Goal: Transaction & Acquisition: Purchase product/service

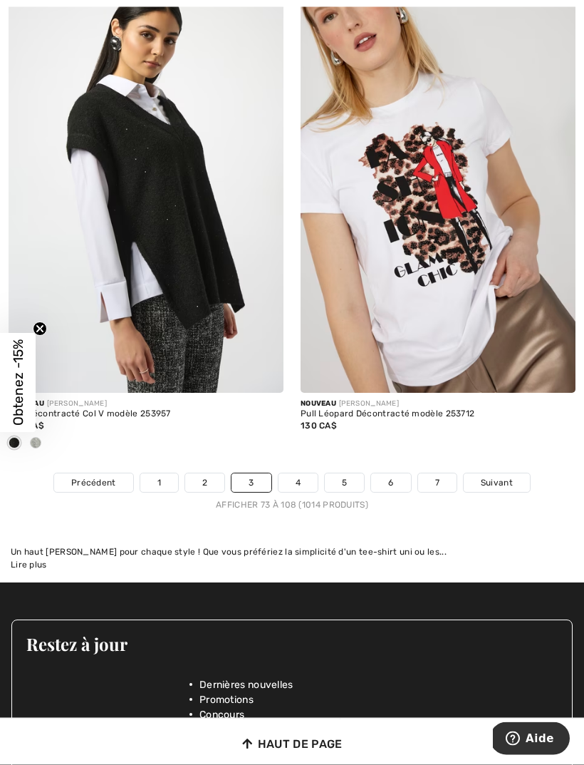
scroll to position [8621, 0]
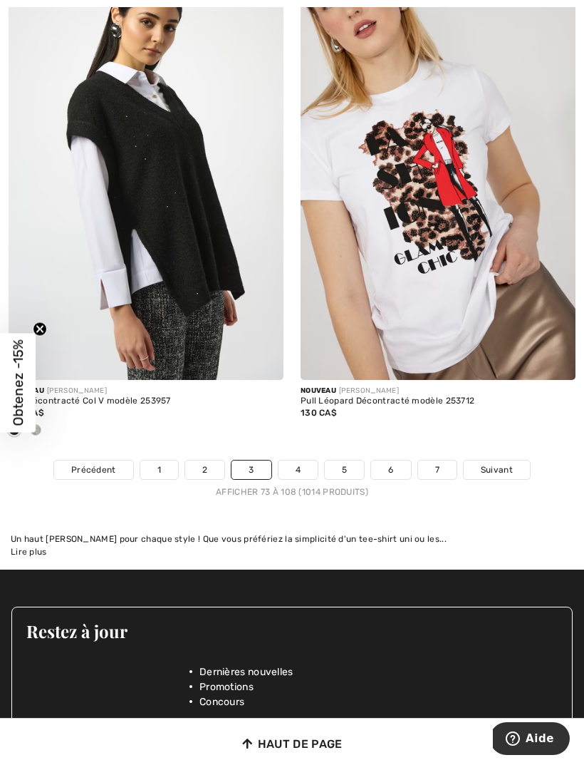
click at [508, 465] on span "Suivant" at bounding box center [497, 469] width 32 height 13
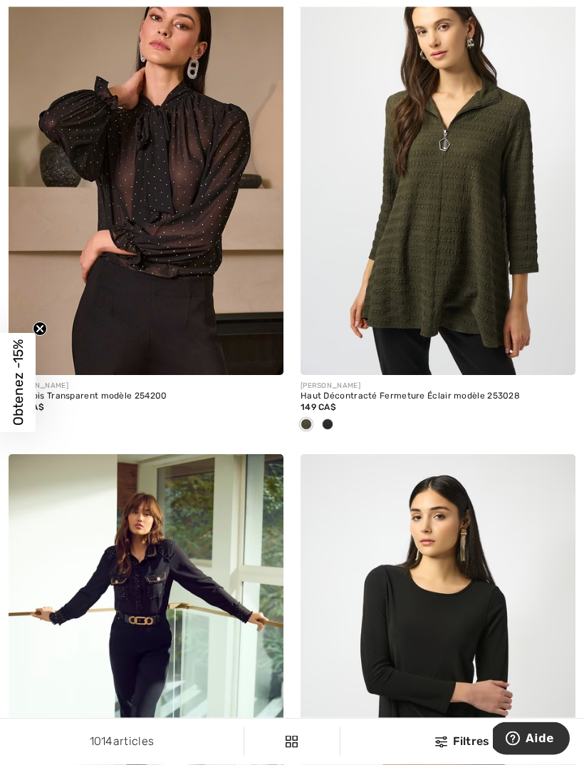
scroll to position [1162, 0]
click at [329, 425] on span at bounding box center [327, 423] width 11 height 11
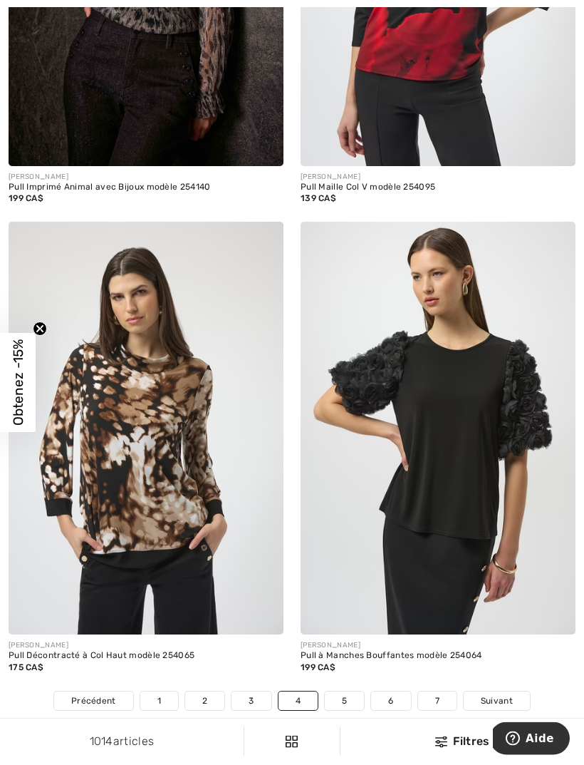
scroll to position [8407, 0]
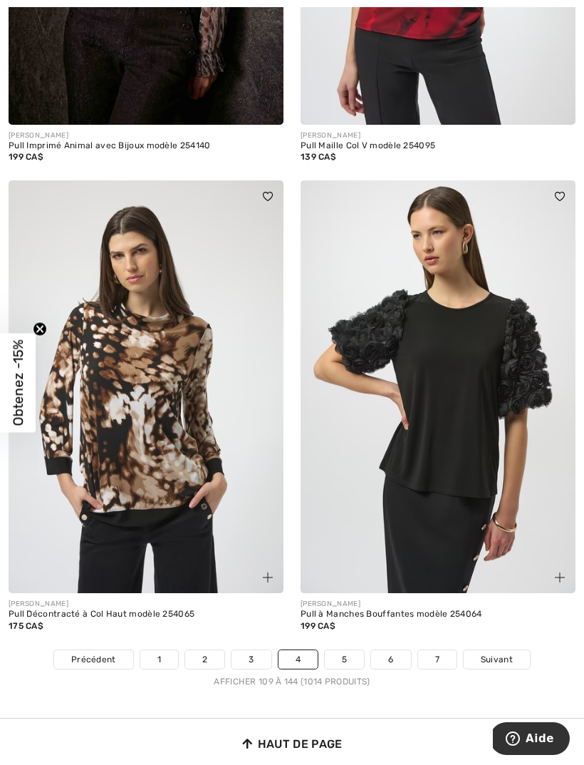
click at [510, 653] on span "Suivant" at bounding box center [497, 659] width 32 height 13
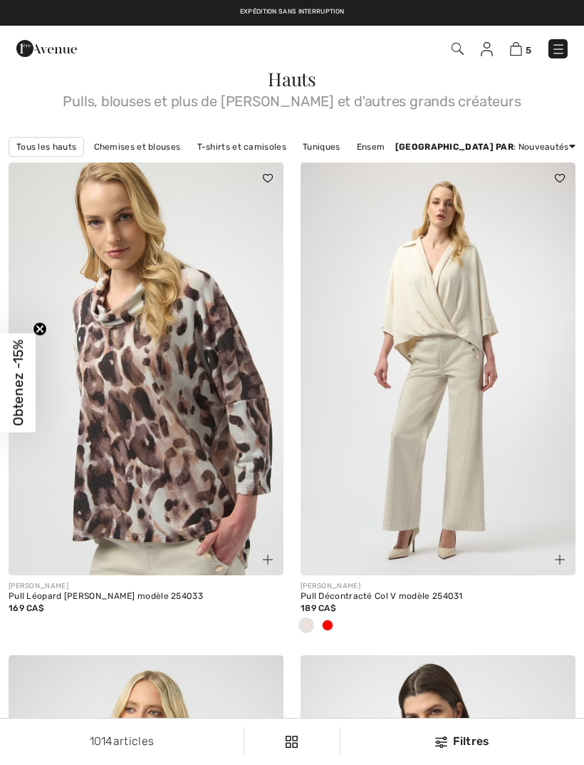
checkbox input "true"
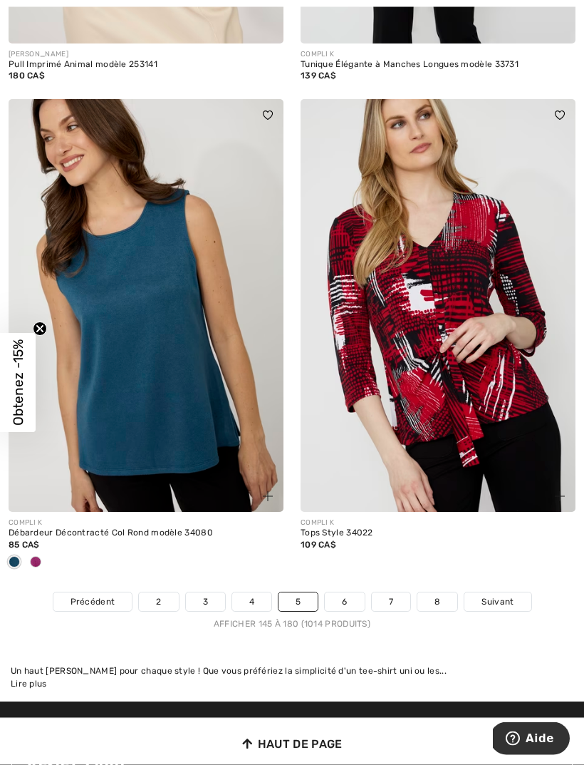
scroll to position [8301, 0]
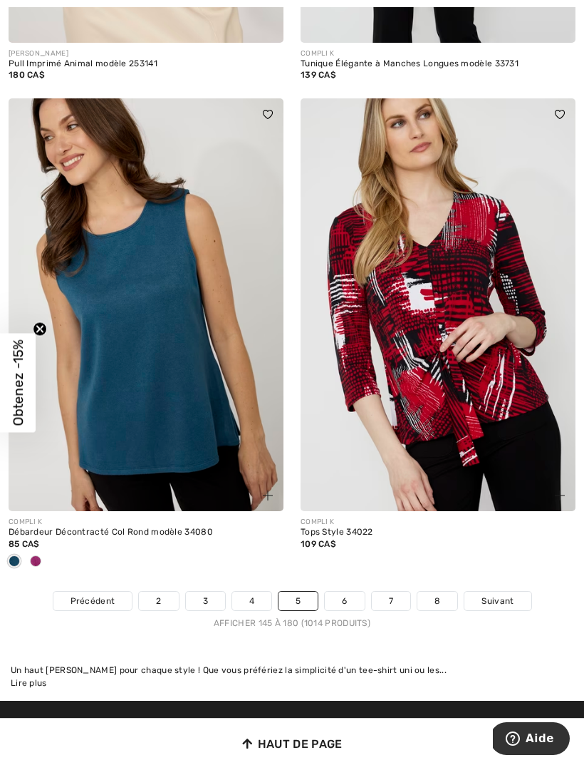
click at [274, 105] on span at bounding box center [267, 113] width 17 height 17
click at [200, 366] on img at bounding box center [146, 304] width 275 height 413
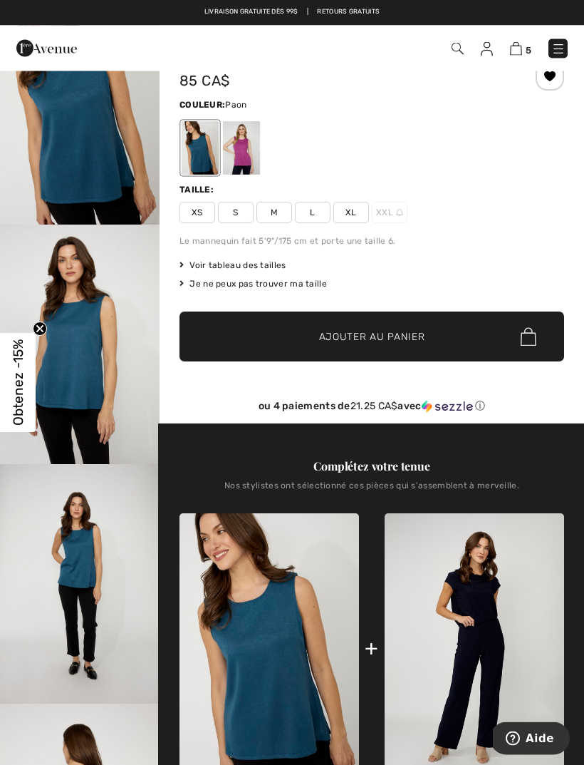
scroll to position [85, 0]
click at [317, 215] on span "L" at bounding box center [313, 212] width 36 height 21
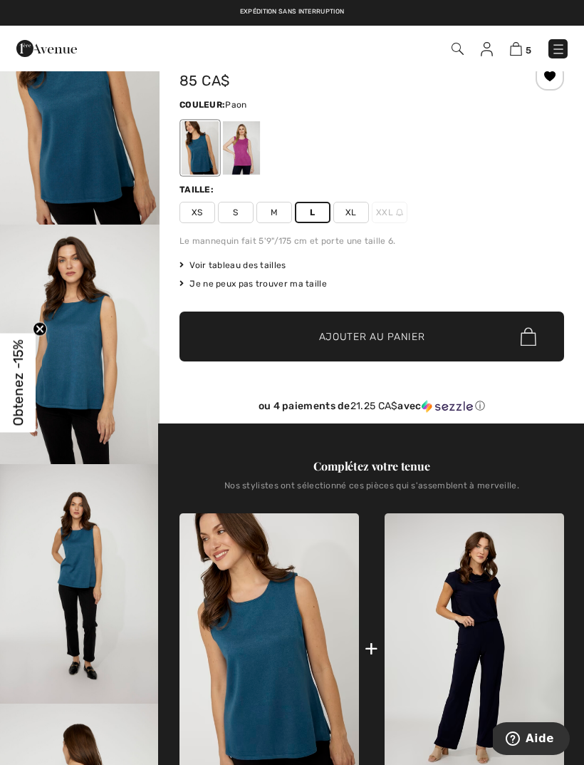
click at [485, 339] on span "✔ Ajouté au panier Ajouter au panier" at bounding box center [372, 336] width 385 height 50
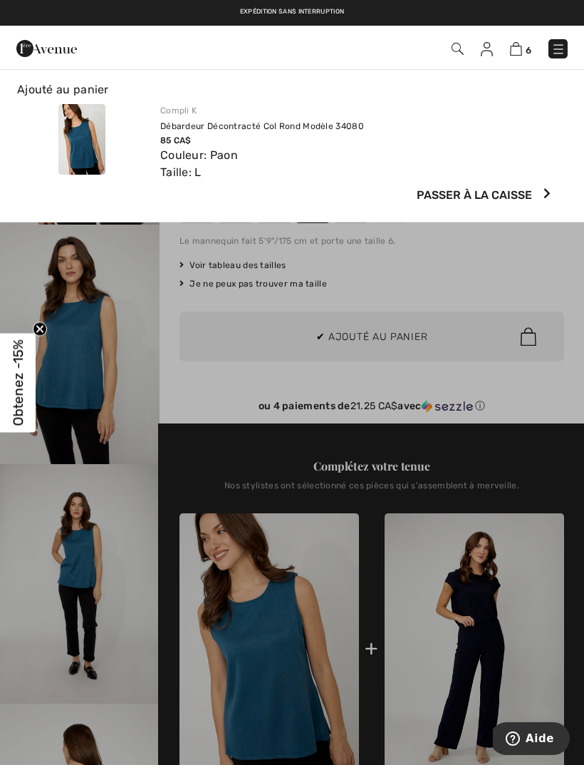
scroll to position [0, 0]
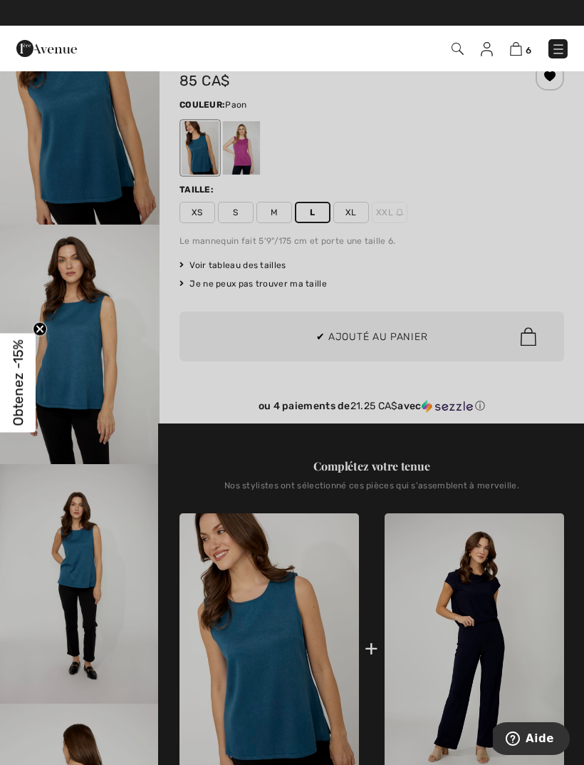
click at [510, 358] on div at bounding box center [292, 382] width 584 height 765
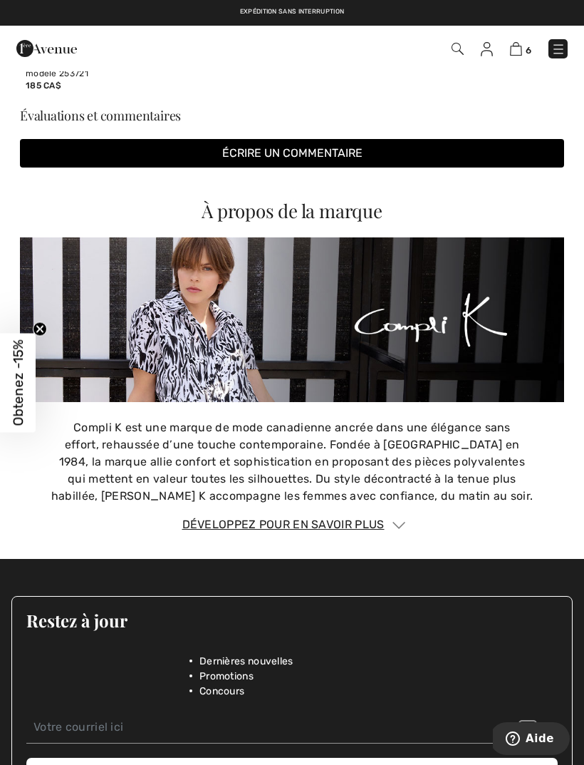
scroll to position [2012, 0]
